Goal: Find specific page/section: Find specific page/section

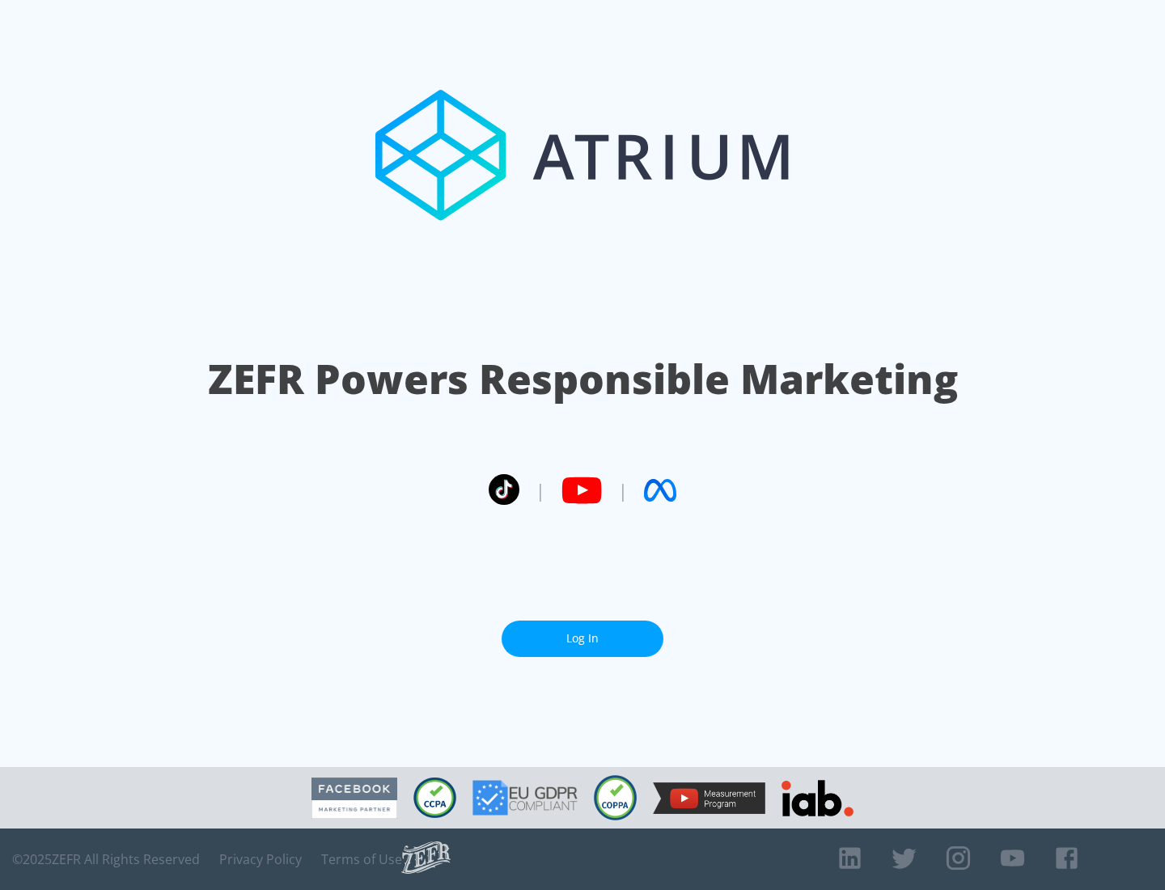
click at [582, 638] on link "Log In" at bounding box center [583, 638] width 162 height 36
